Goal: Task Accomplishment & Management: Manage account settings

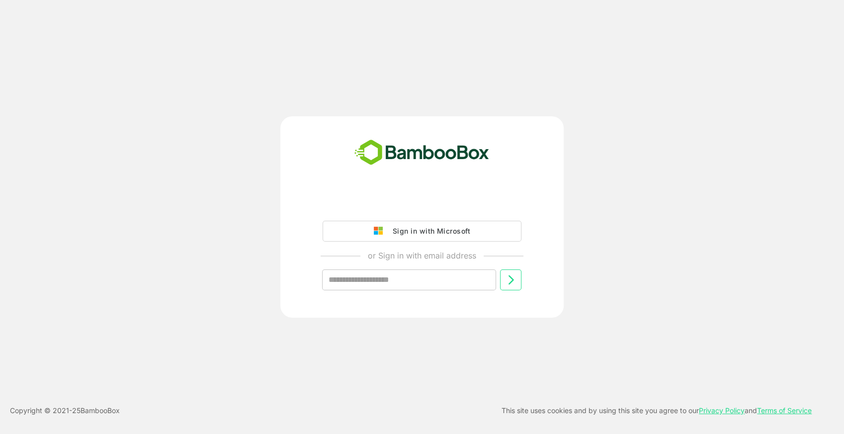
drag, startPoint x: 0, startPoint y: 0, endPoint x: 441, endPoint y: 203, distance: 485.4
click at [441, 203] on div "Sign in with Microsoft or Sign in with email address ​" at bounding box center [422, 249] width 248 height 113
click at [239, 101] on div "Sign in with Microsoft or Sign in with email address ​ Copyright © 2021- 25 Bam…" at bounding box center [422, 217] width 844 height 434
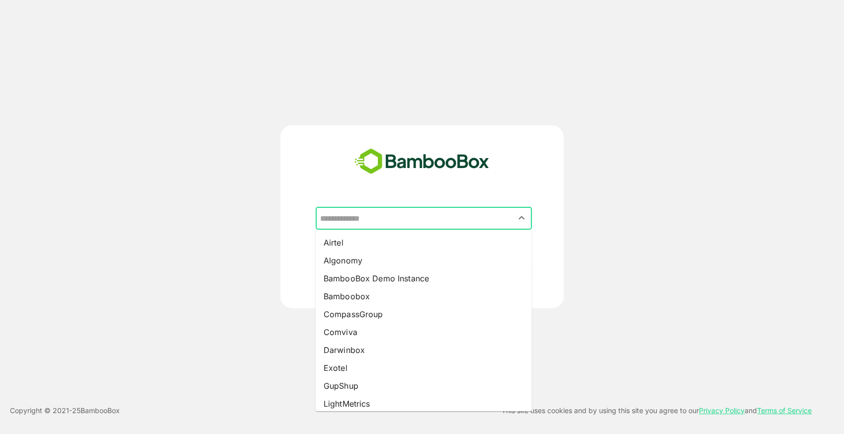
click at [381, 217] on input "text" at bounding box center [424, 218] width 212 height 19
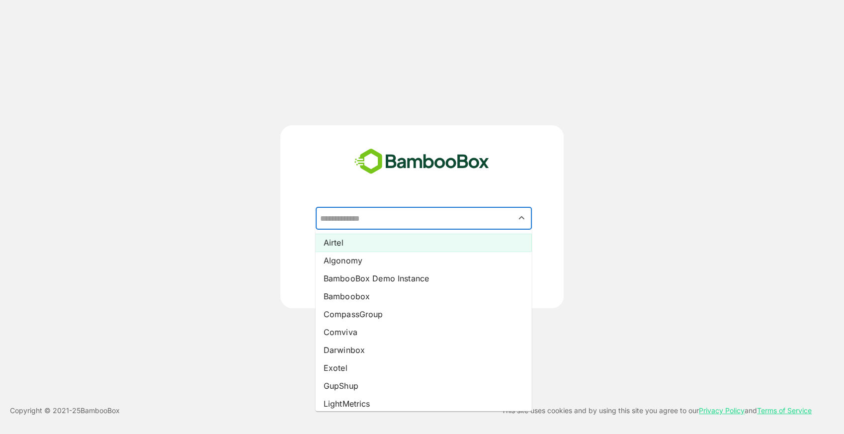
click at [354, 242] on li "Airtel" at bounding box center [424, 243] width 216 height 18
type input "******"
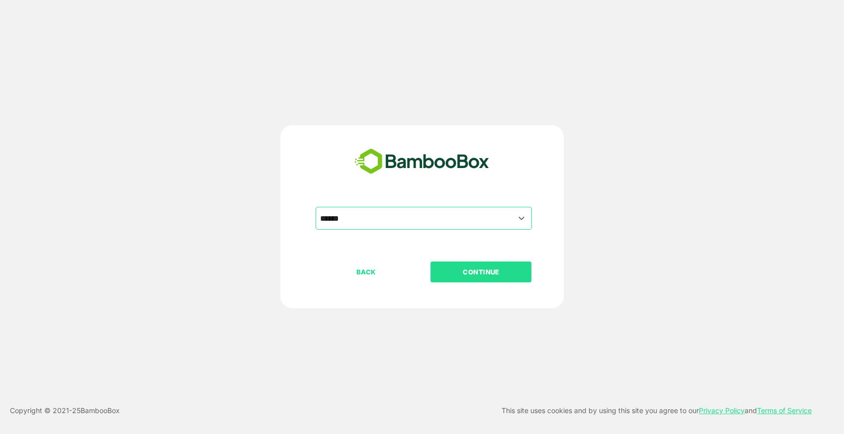
click at [497, 268] on p "CONTINUE" at bounding box center [480, 271] width 99 height 11
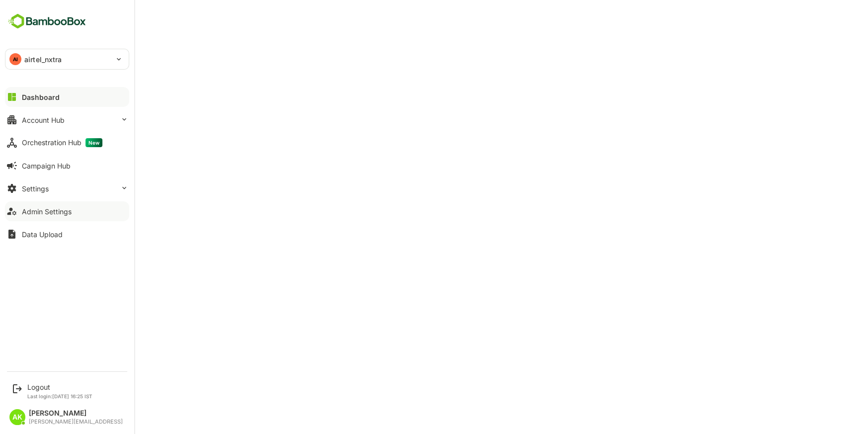
click at [72, 211] on button "Admin Settings" at bounding box center [67, 211] width 124 height 20
click at [60, 182] on button "Settings" at bounding box center [67, 188] width 124 height 20
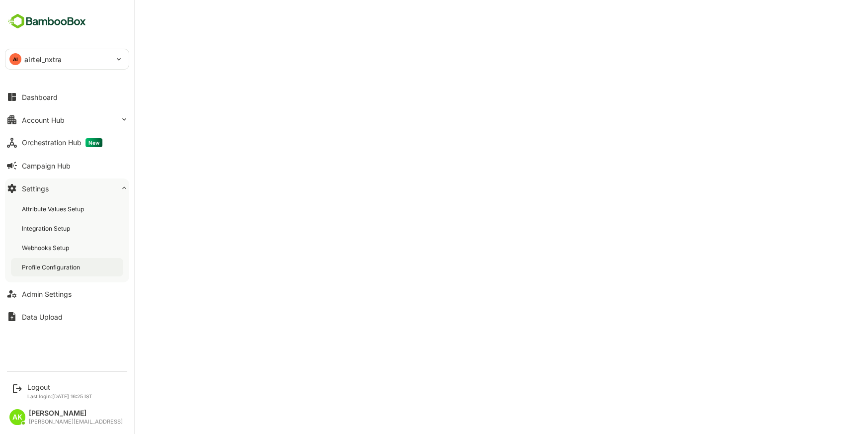
click at [66, 269] on div "Profile Configuration" at bounding box center [52, 267] width 60 height 8
